Goal: Task Accomplishment & Management: Manage account settings

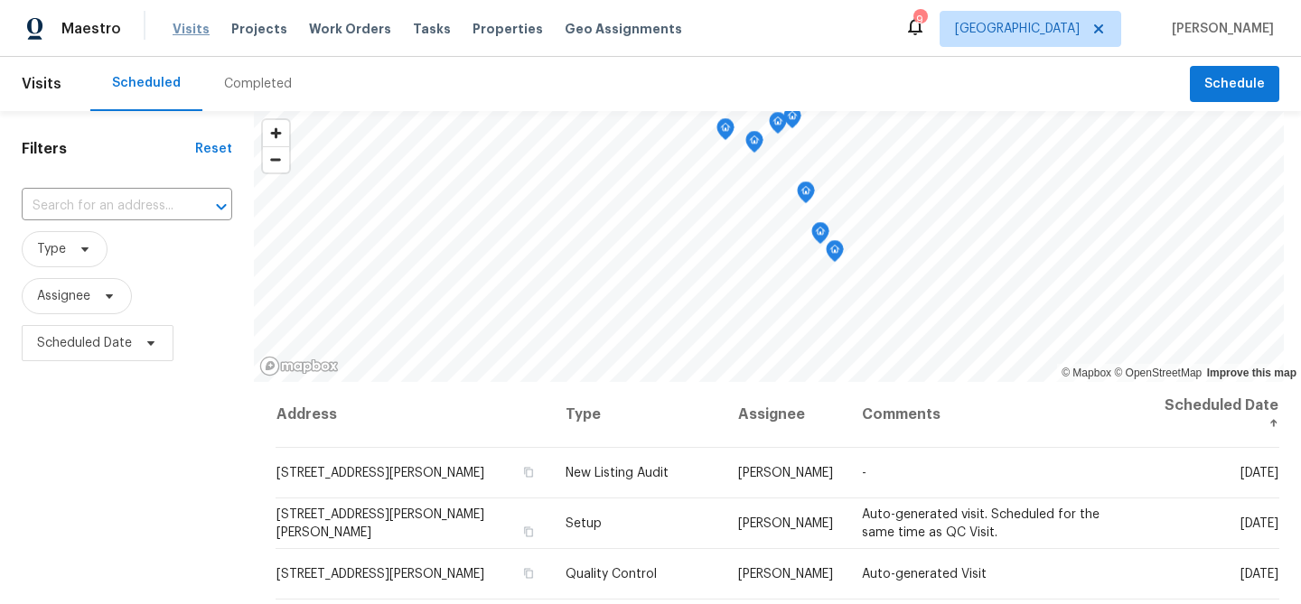
scroll to position [642, 0]
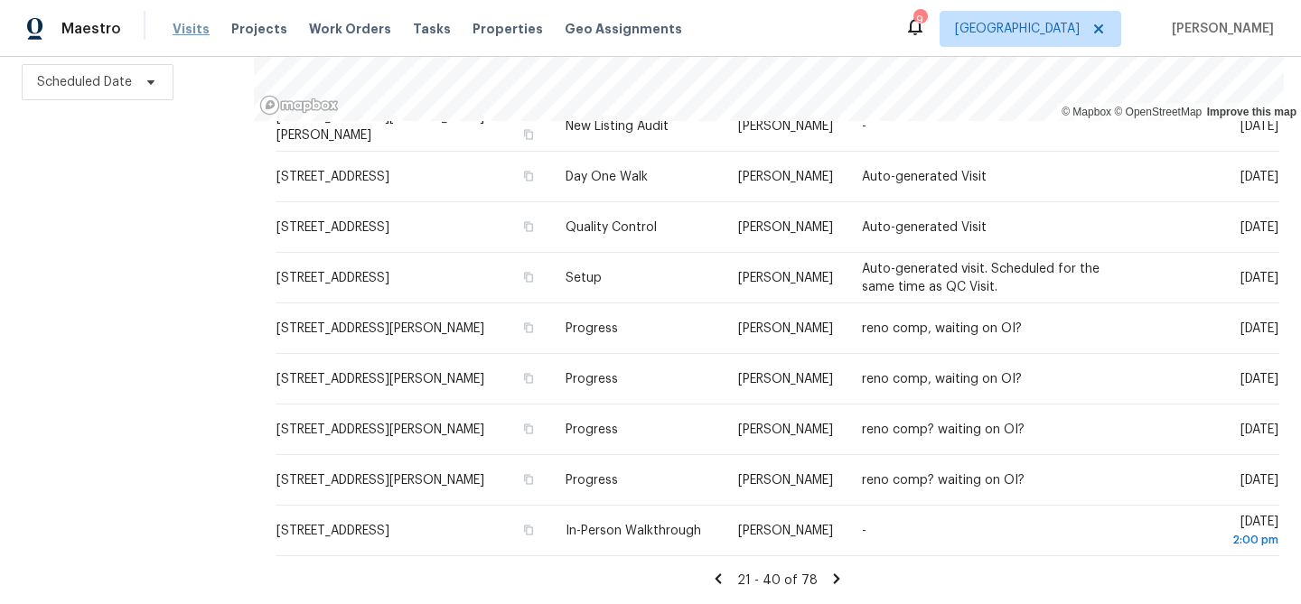
click at [188, 22] on span "Visits" at bounding box center [191, 29] width 37 height 18
click at [187, 32] on span "Visits" at bounding box center [191, 29] width 37 height 18
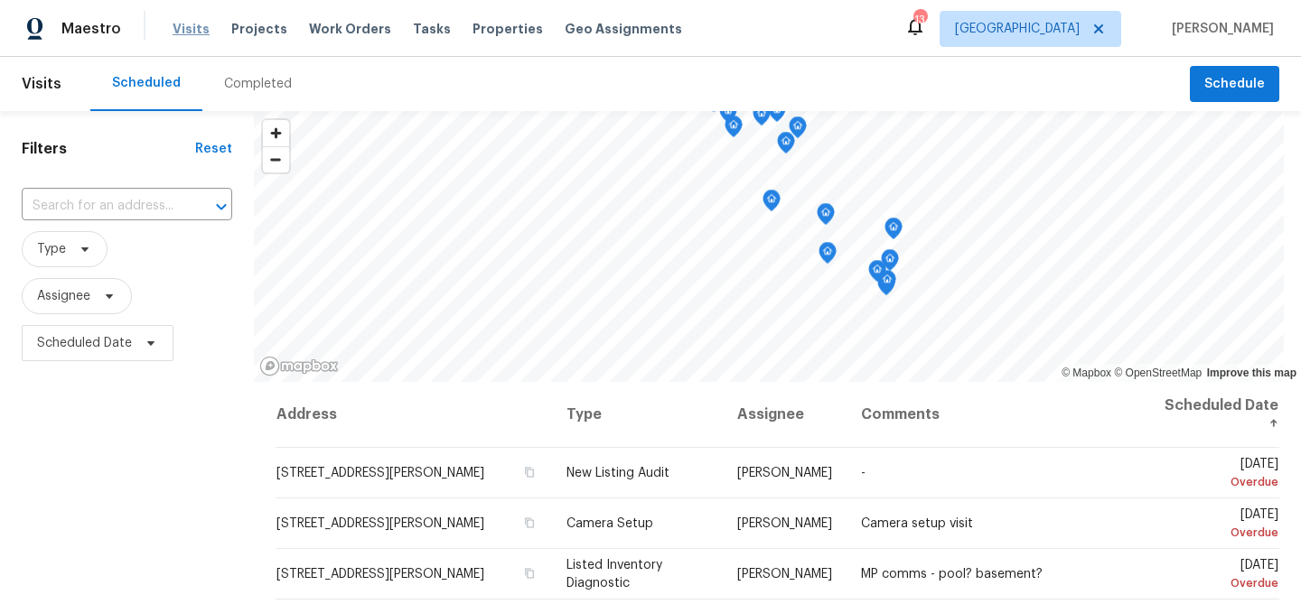
click at [182, 28] on span "Visits" at bounding box center [191, 29] width 37 height 18
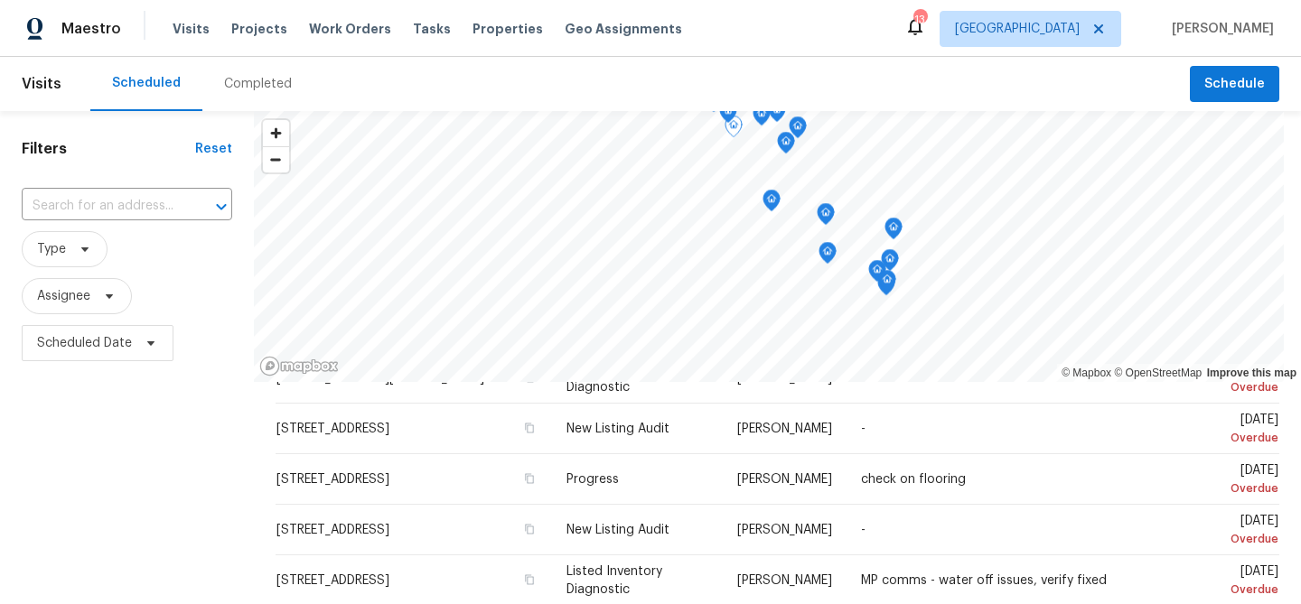
scroll to position [460, 0]
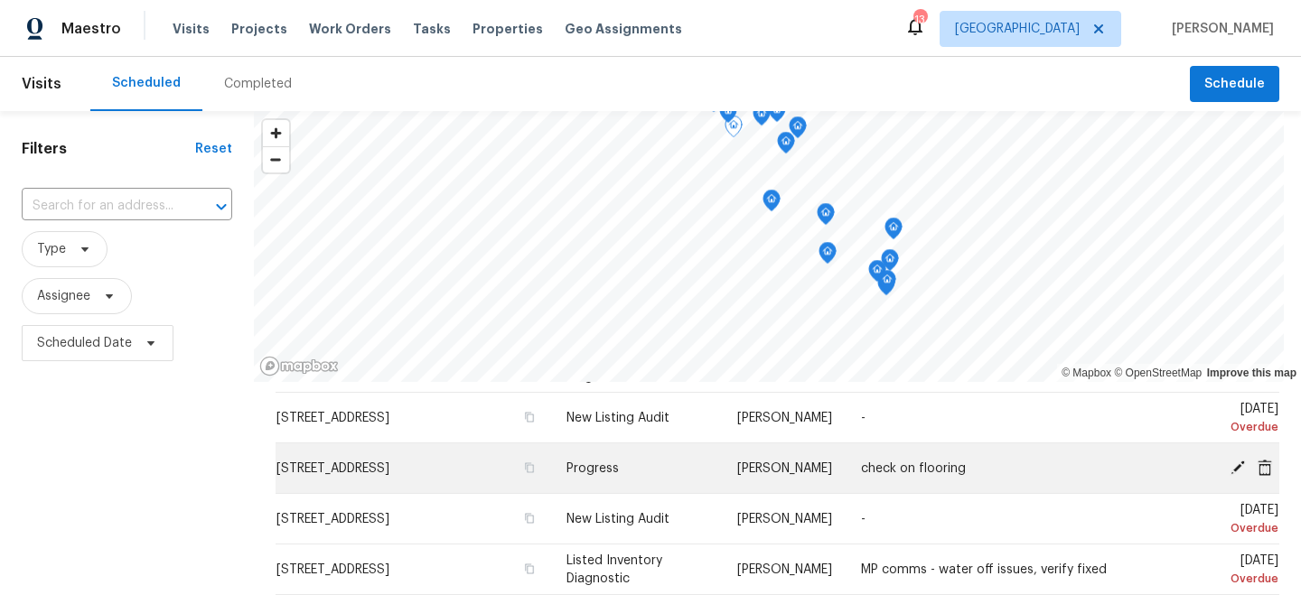
click at [1240, 463] on icon at bounding box center [1237, 467] width 14 height 14
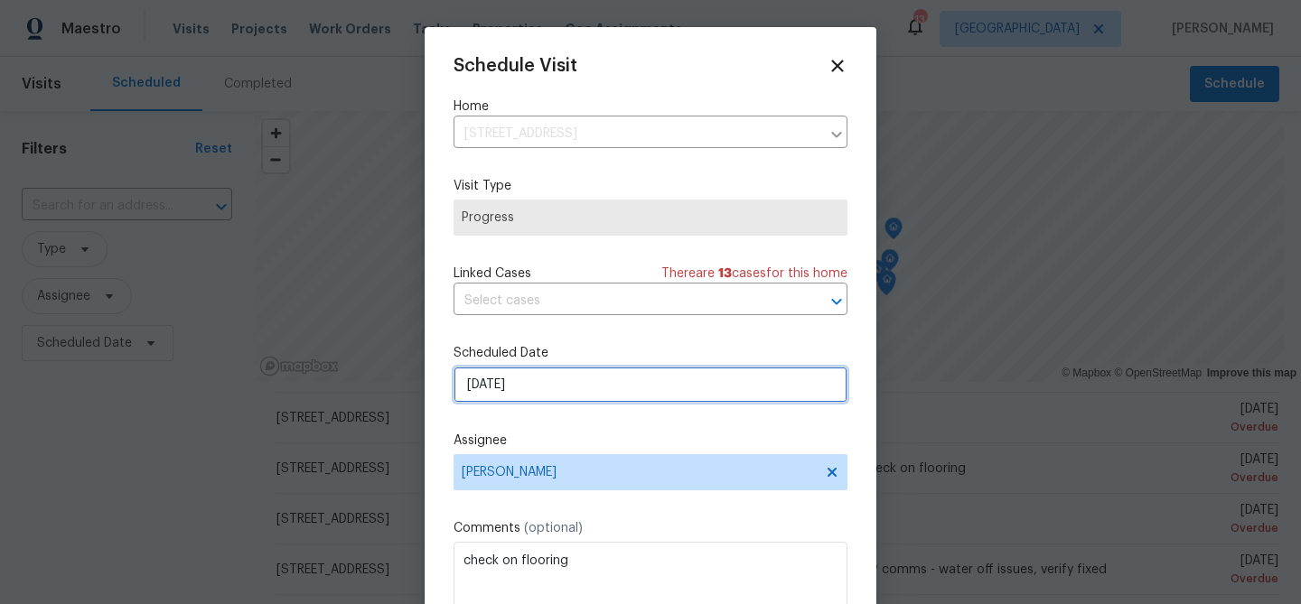
click at [549, 390] on input "[DATE]" at bounding box center [650, 385] width 394 height 36
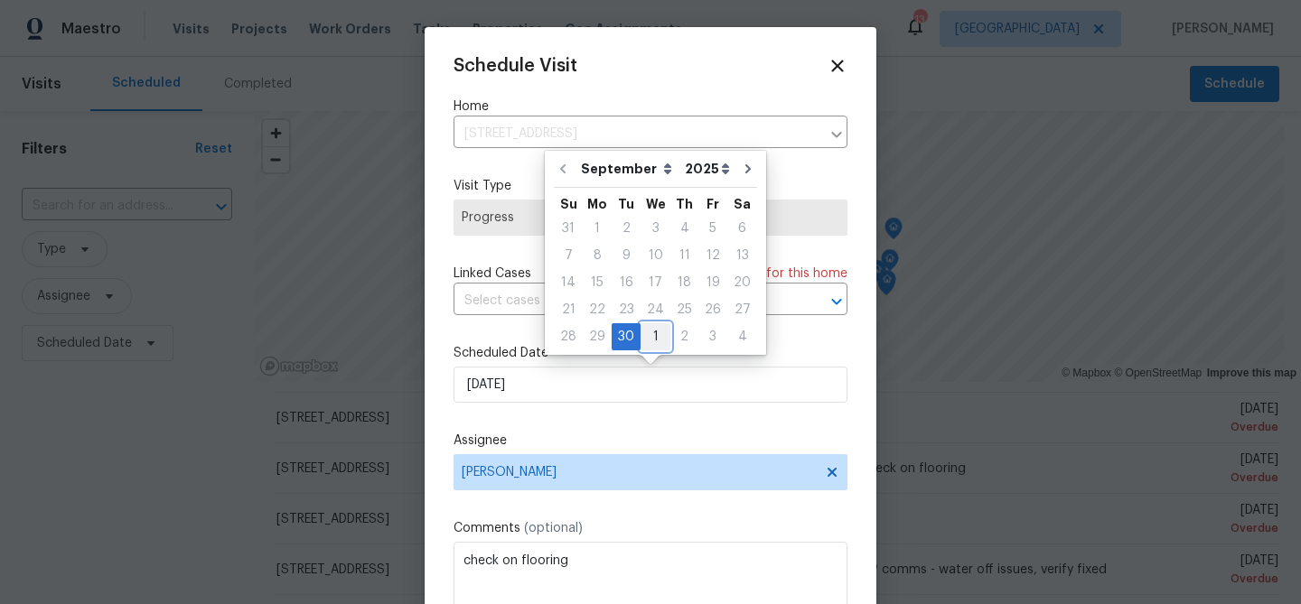
click at [650, 337] on div "1" at bounding box center [655, 336] width 30 height 25
type input "[DATE]"
select select "9"
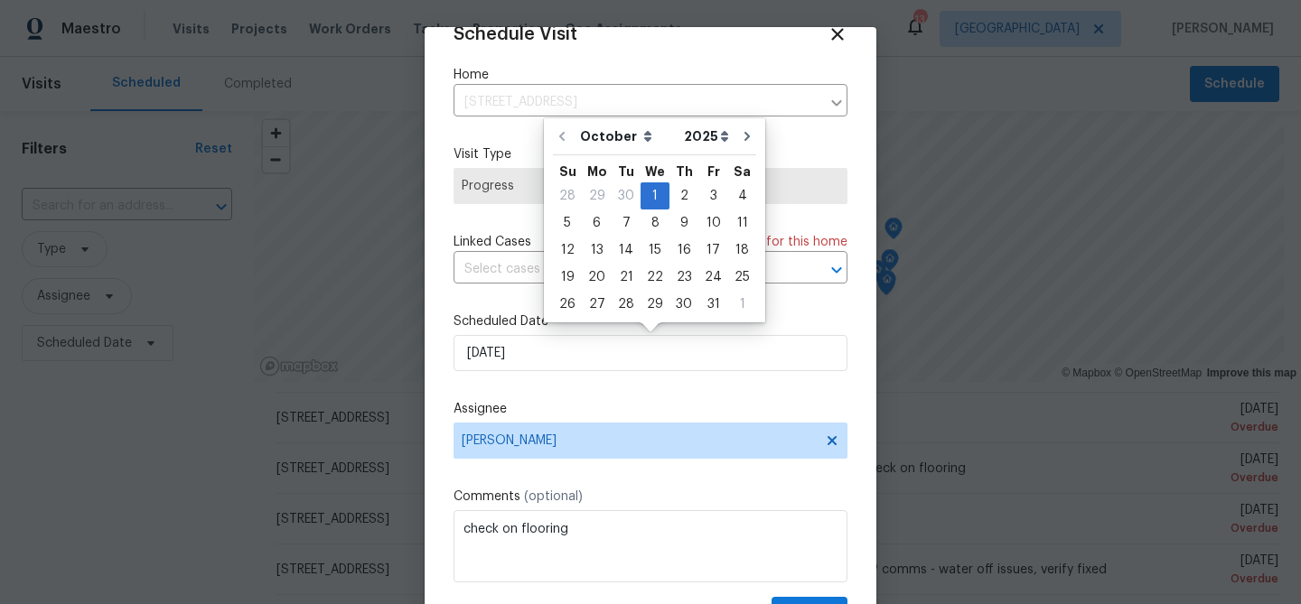
scroll to position [82, 0]
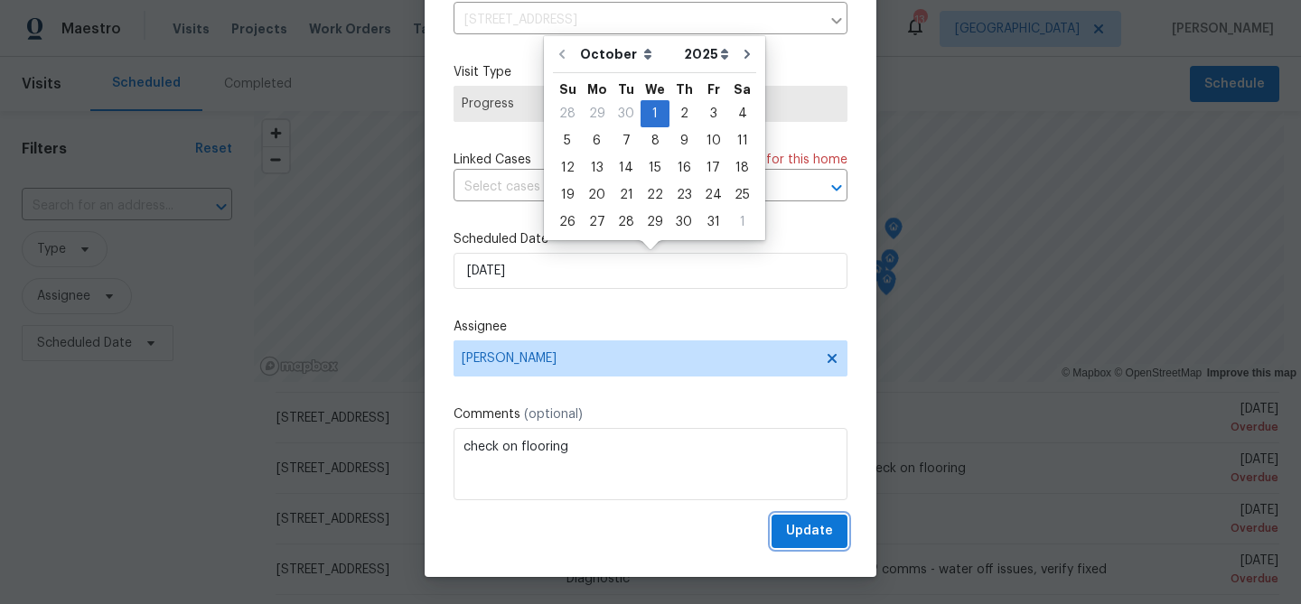
click at [806, 528] on span "Update" at bounding box center [809, 531] width 47 height 23
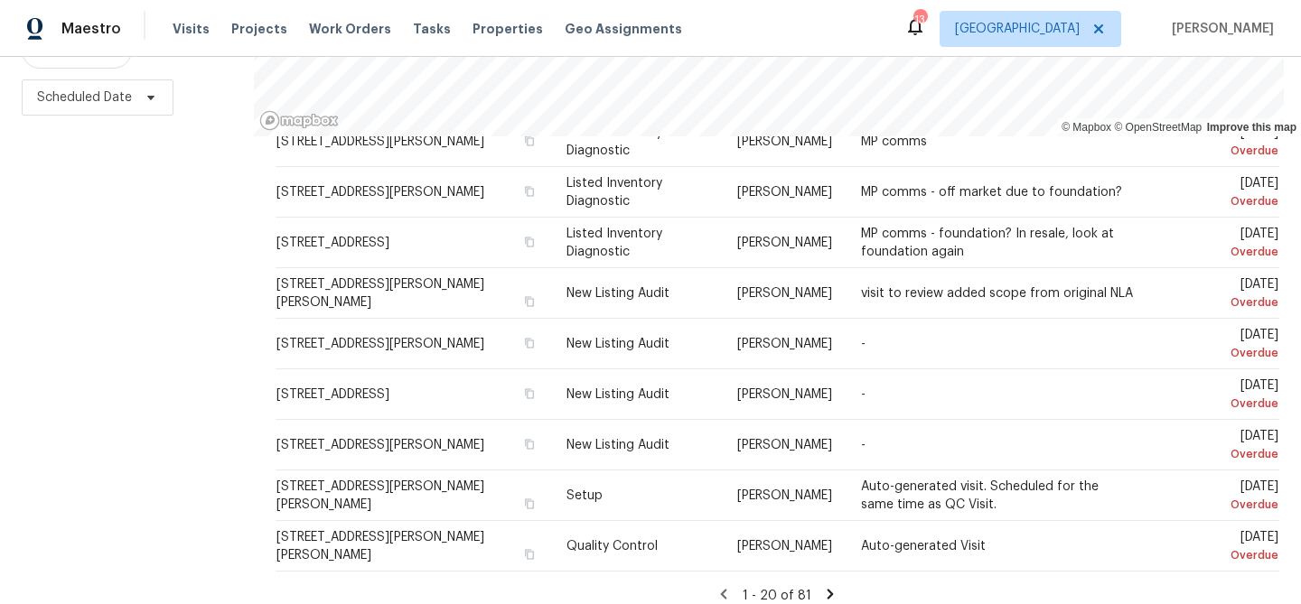
scroll to position [261, 0]
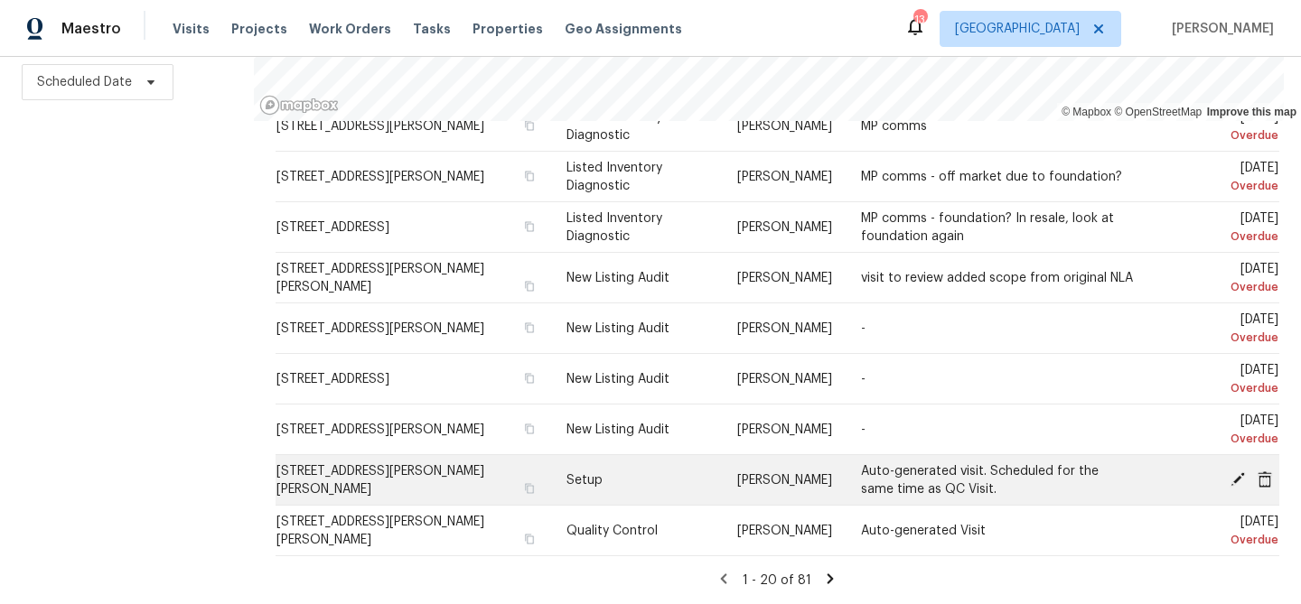
click at [1237, 479] on icon at bounding box center [1237, 478] width 14 height 14
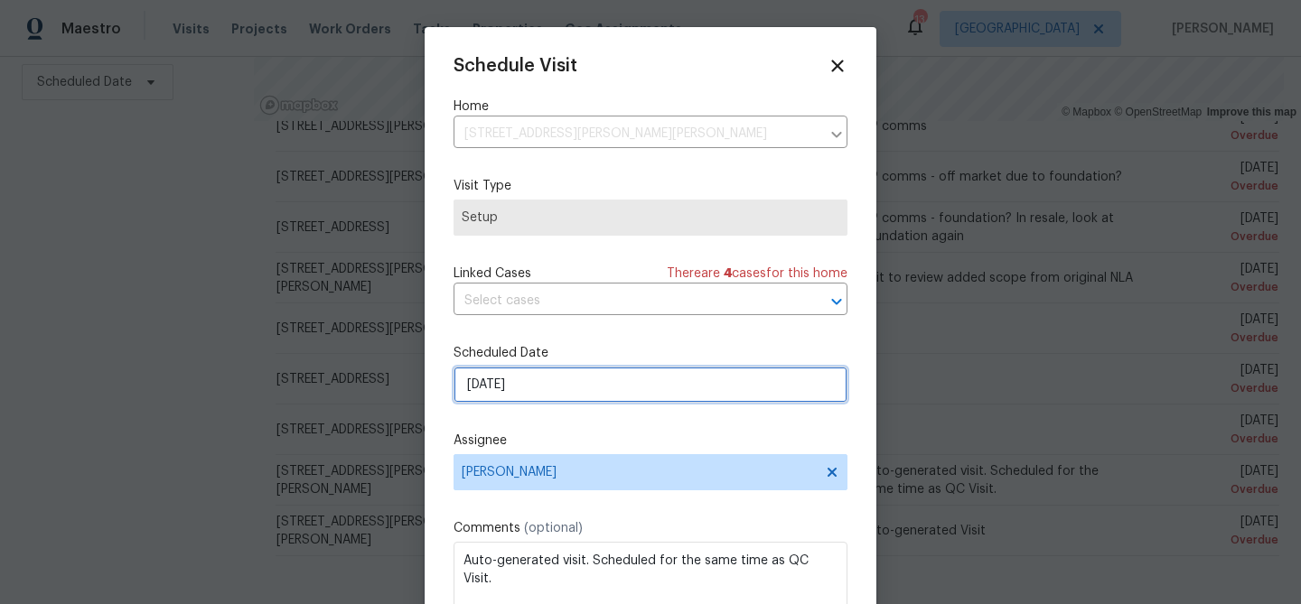
click at [583, 387] on input "[DATE]" at bounding box center [650, 385] width 394 height 36
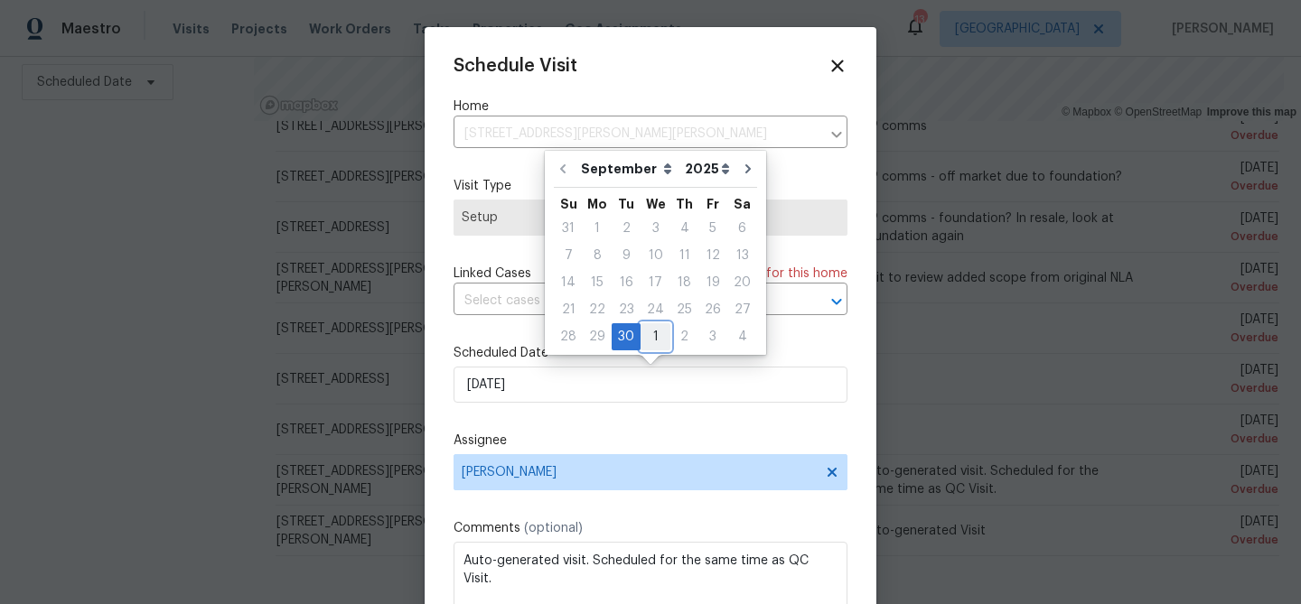
click at [647, 340] on div "1" at bounding box center [655, 336] width 30 height 25
type input "[DATE]"
select select "9"
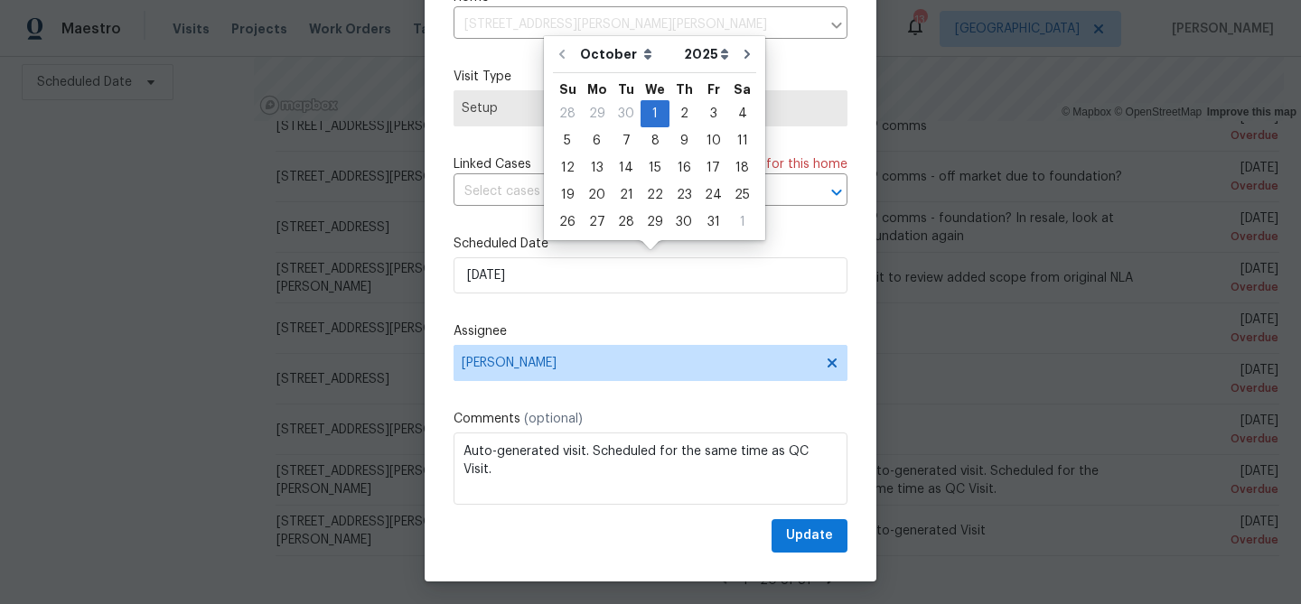
scroll to position [82, 0]
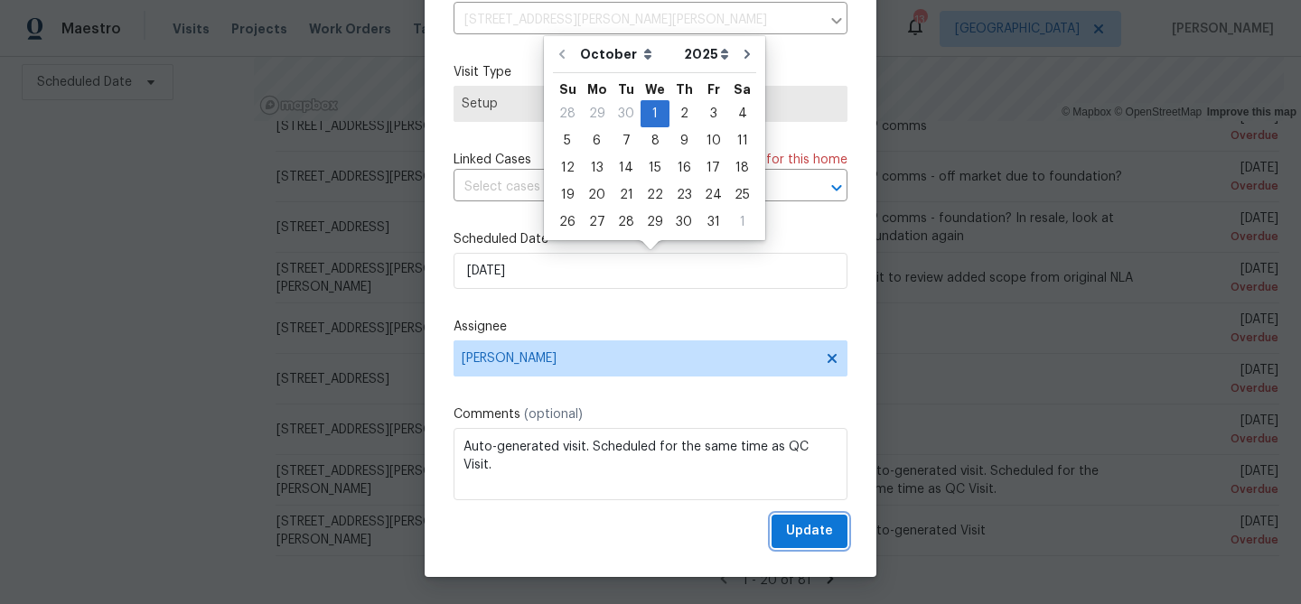
click at [802, 532] on span "Update" at bounding box center [809, 531] width 47 height 23
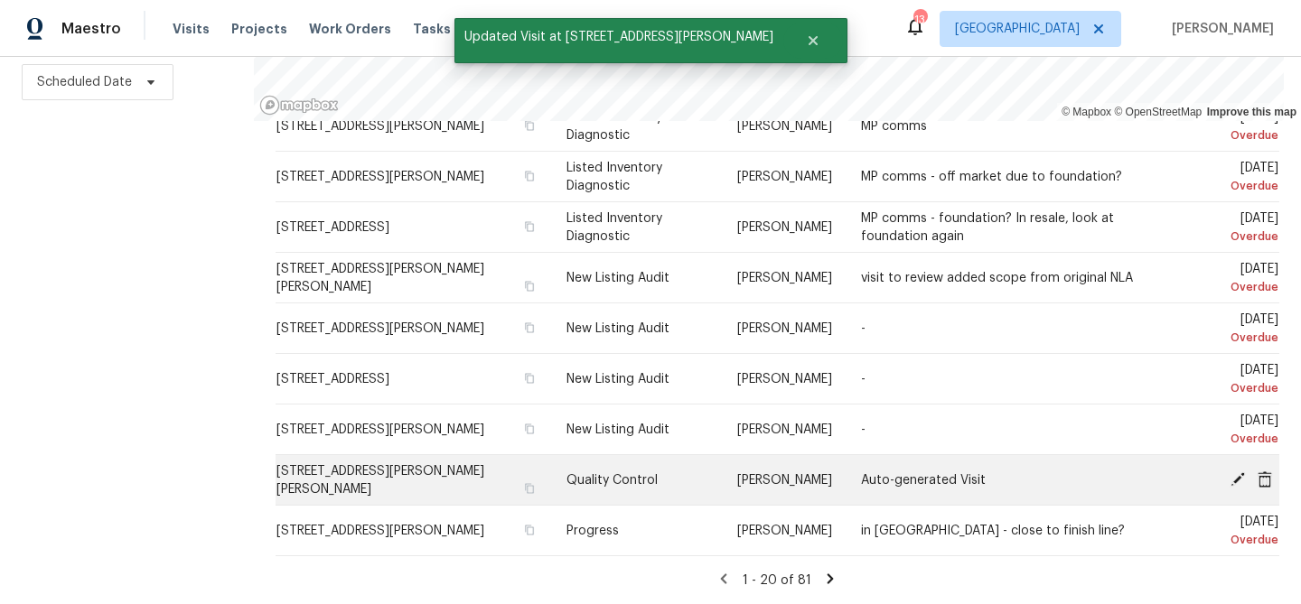
click at [1235, 479] on icon at bounding box center [1237, 478] width 14 height 14
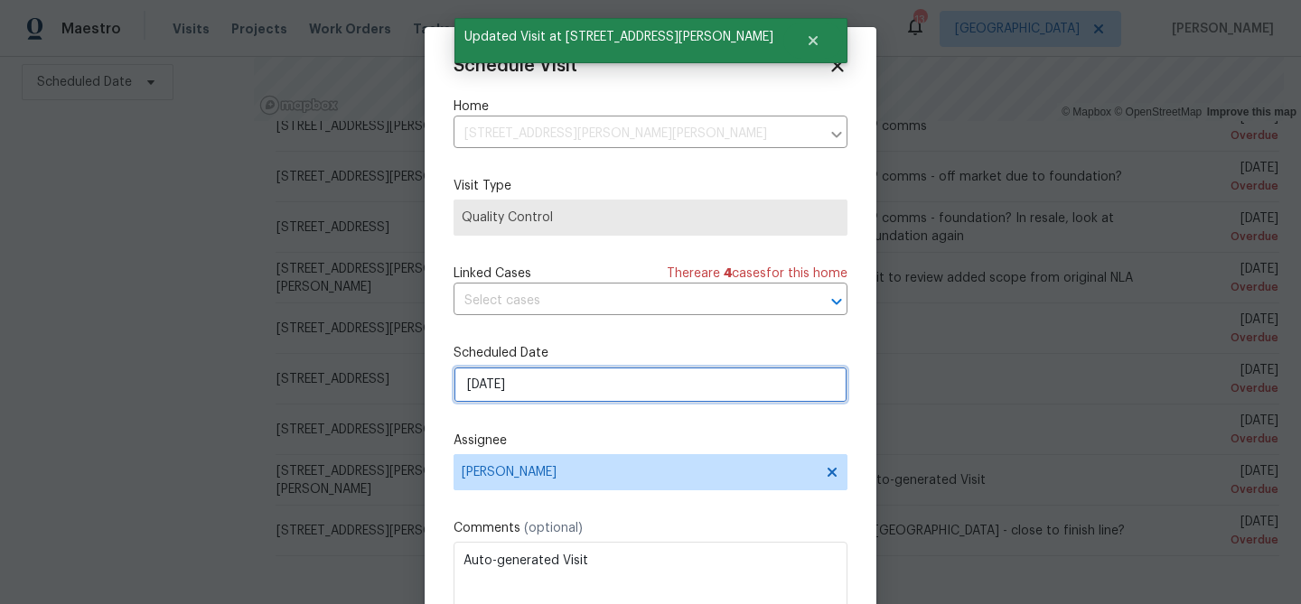
click at [571, 385] on input "[DATE]" at bounding box center [650, 385] width 394 height 36
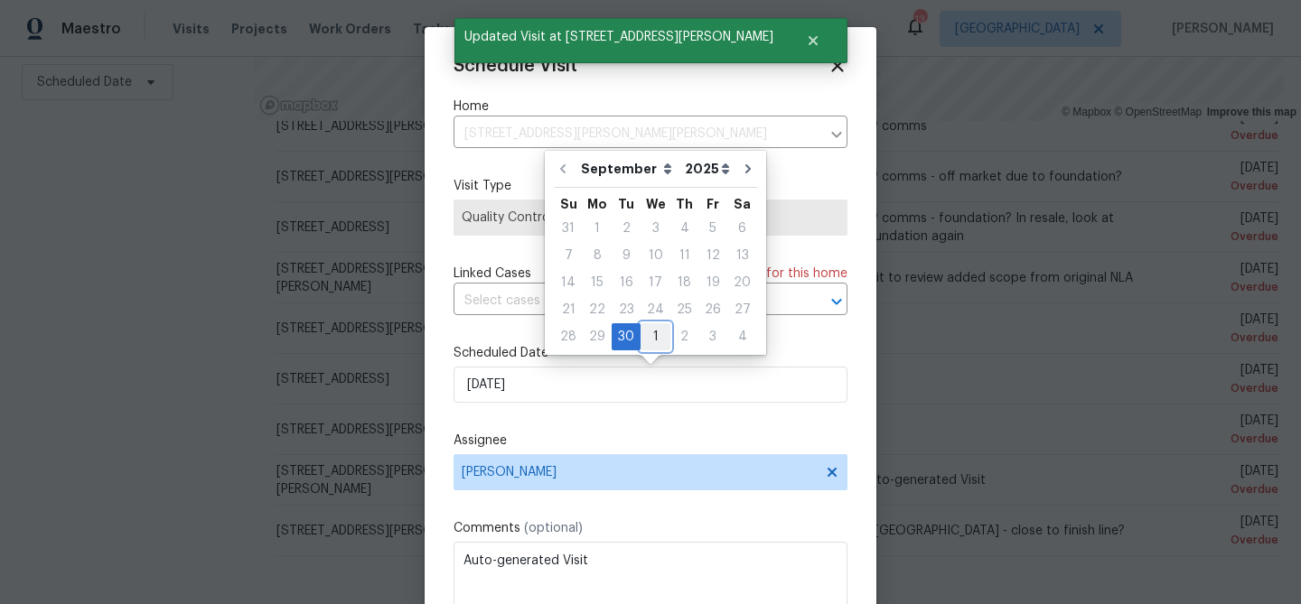
click at [647, 330] on div "1" at bounding box center [655, 336] width 30 height 25
type input "[DATE]"
select select "9"
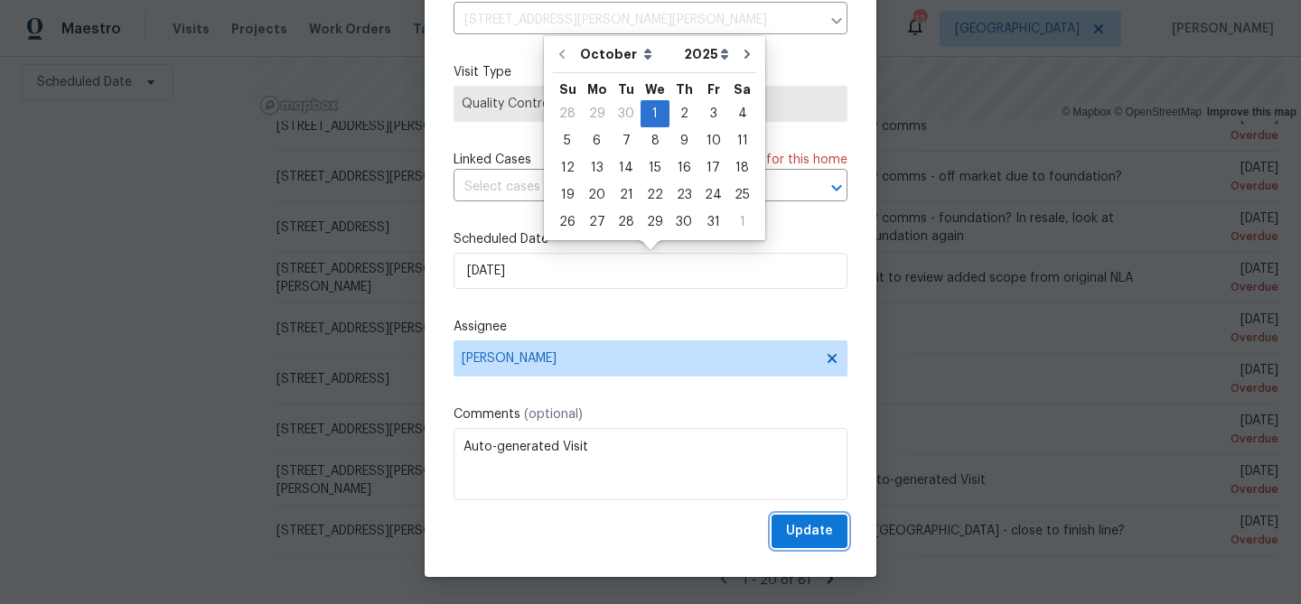
click at [805, 536] on span "Update" at bounding box center [809, 531] width 47 height 23
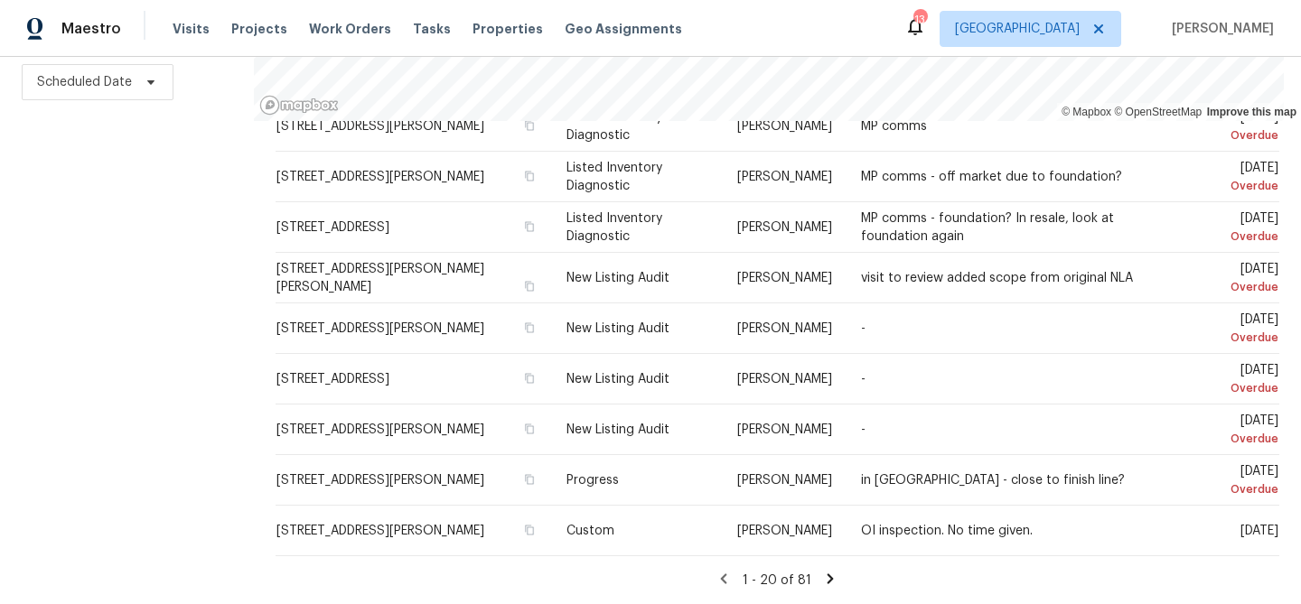
click at [829, 575] on icon at bounding box center [830, 579] width 16 height 16
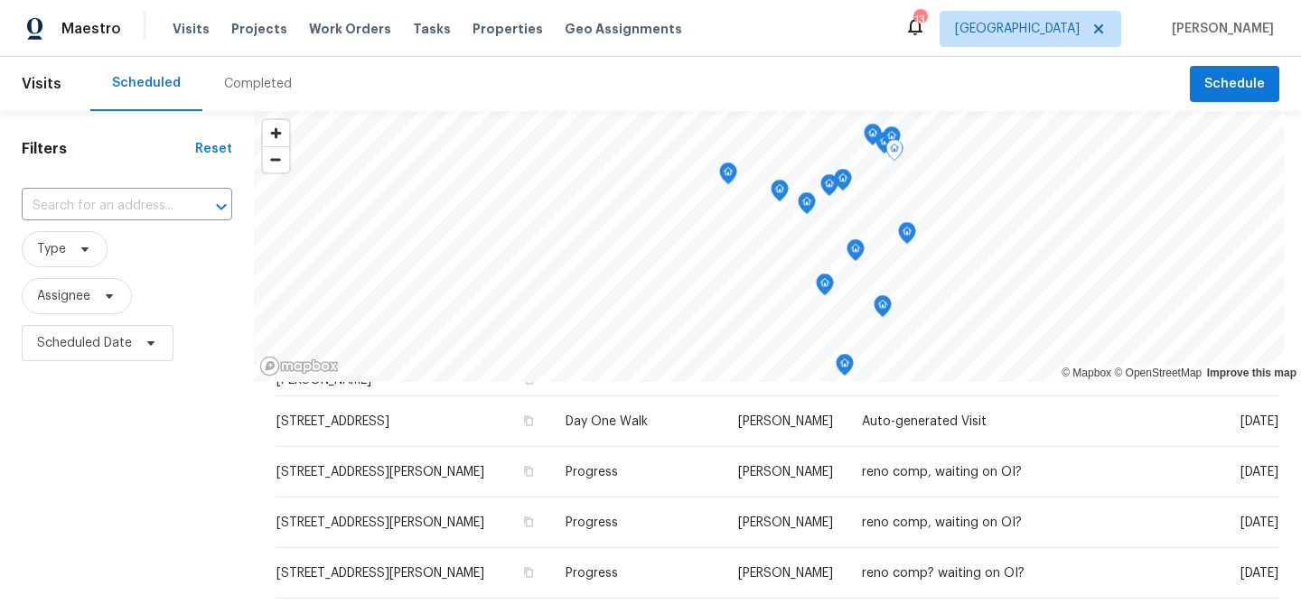
scroll to position [399, 0]
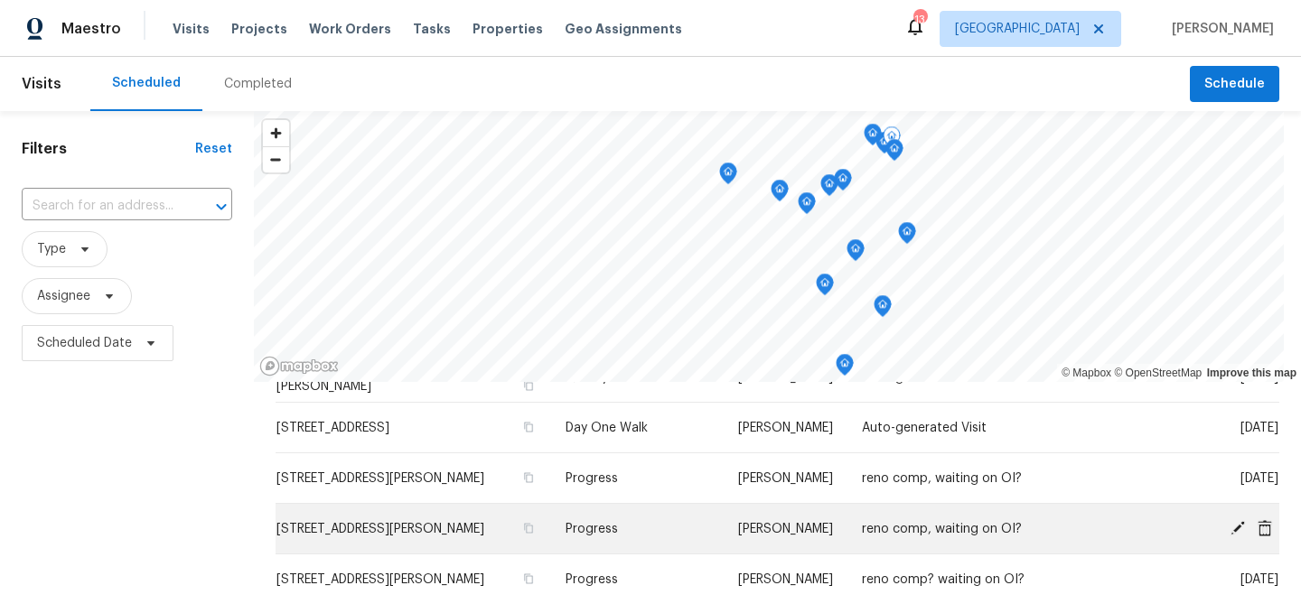
click at [1201, 545] on td "[DATE]" at bounding box center [1213, 529] width 131 height 51
